Goal: Use online tool/utility

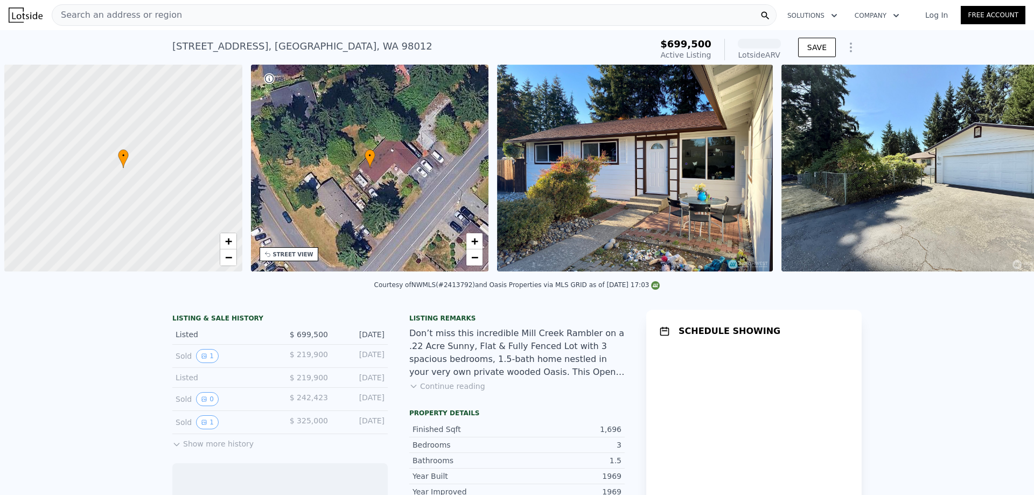
scroll to position [0, 4]
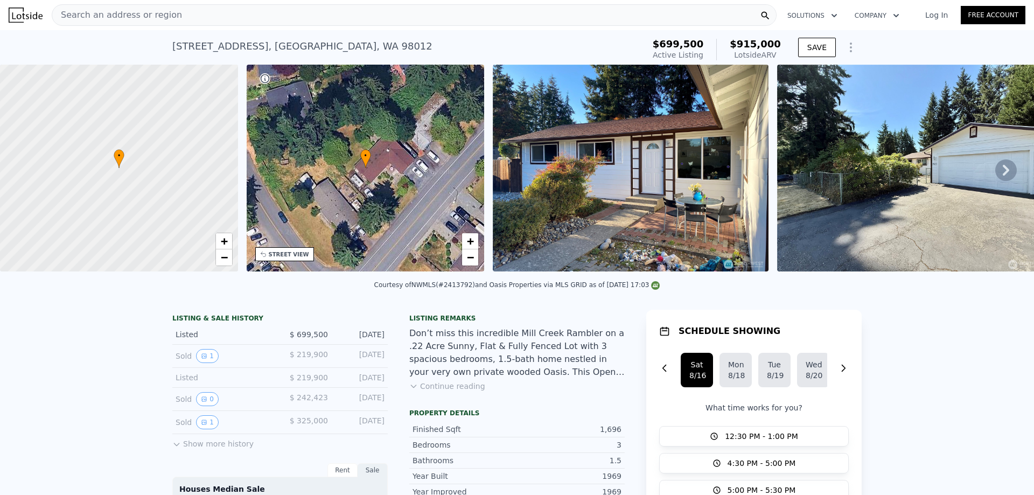
click at [393, 174] on div "• + −" at bounding box center [366, 168] width 238 height 207
click at [654, 178] on img at bounding box center [631, 168] width 276 height 207
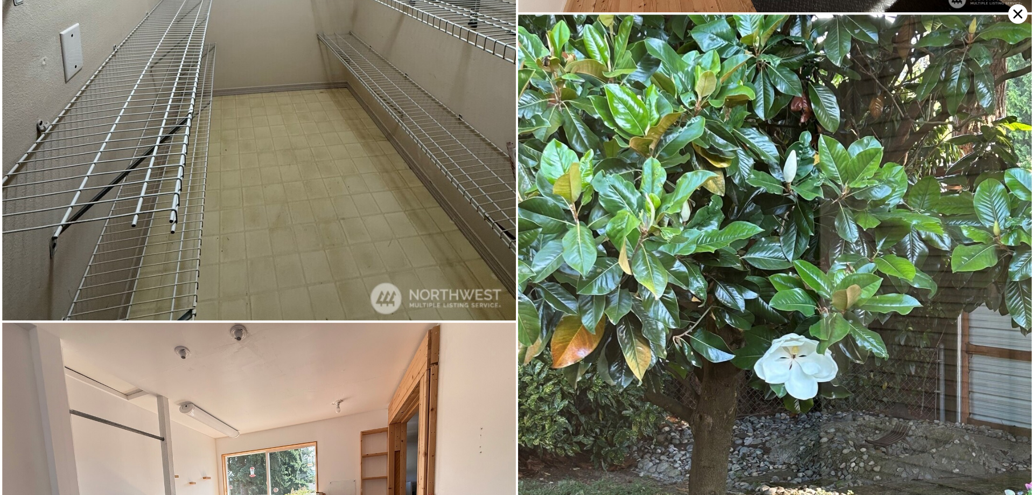
scroll to position [4814, 0]
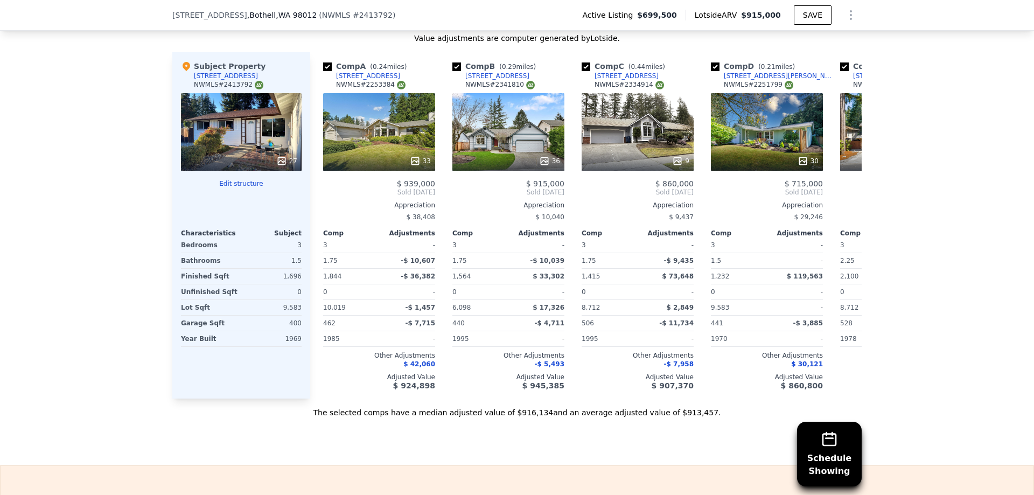
scroll to position [1181, 0]
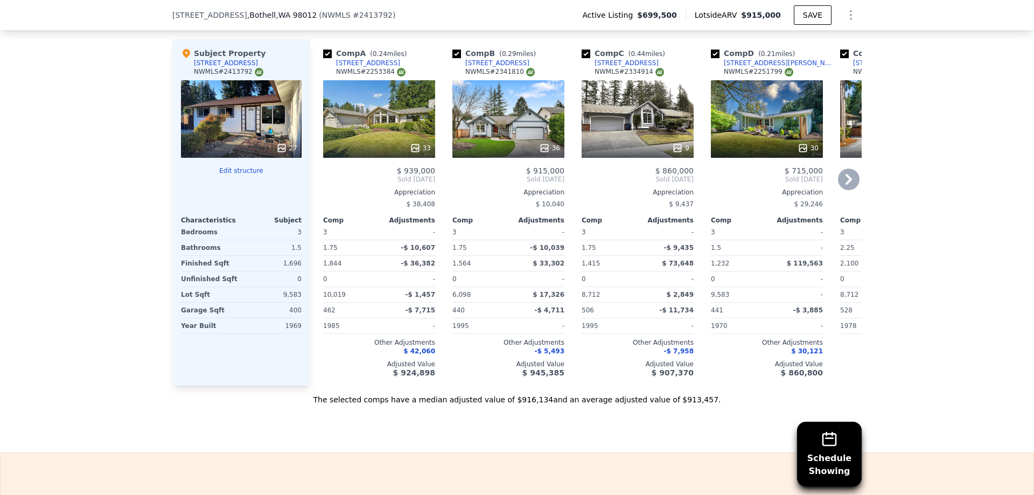
click at [766, 137] on div "30" at bounding box center [767, 119] width 112 height 78
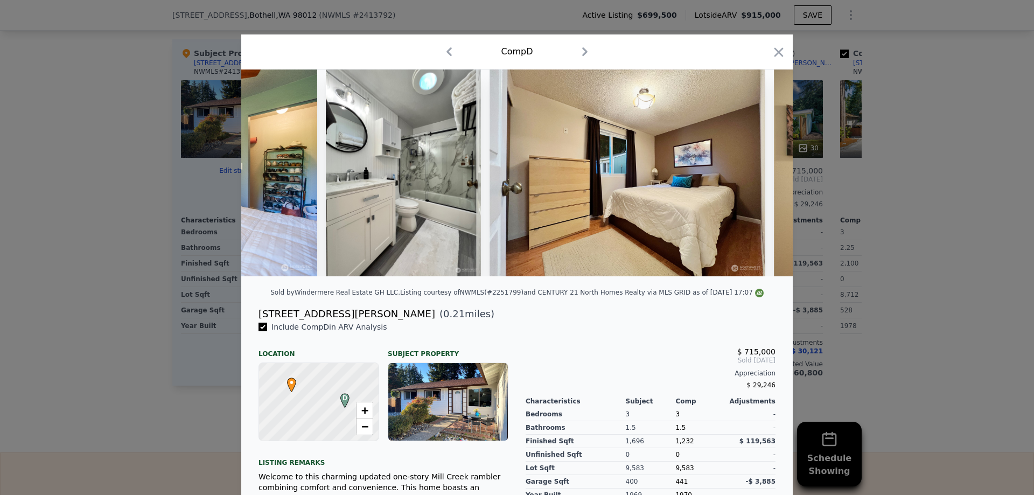
scroll to position [0, 5588]
